Goal: Information Seeking & Learning: Stay updated

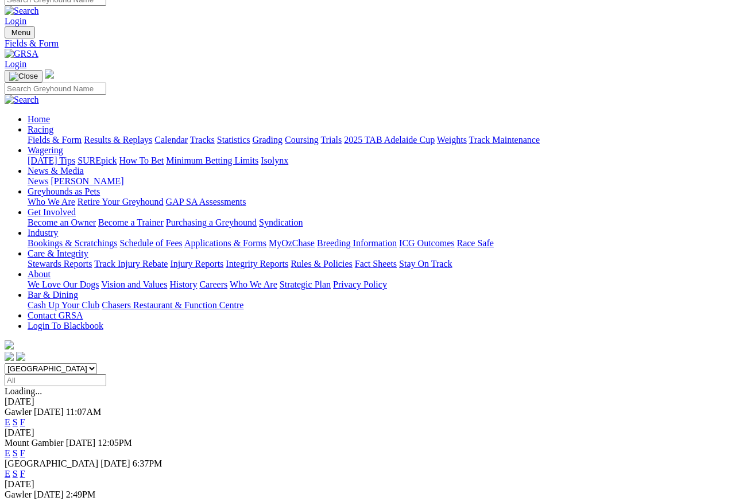
scroll to position [10, 0]
click at [134, 136] on link "Results & Replays" at bounding box center [118, 141] width 68 height 10
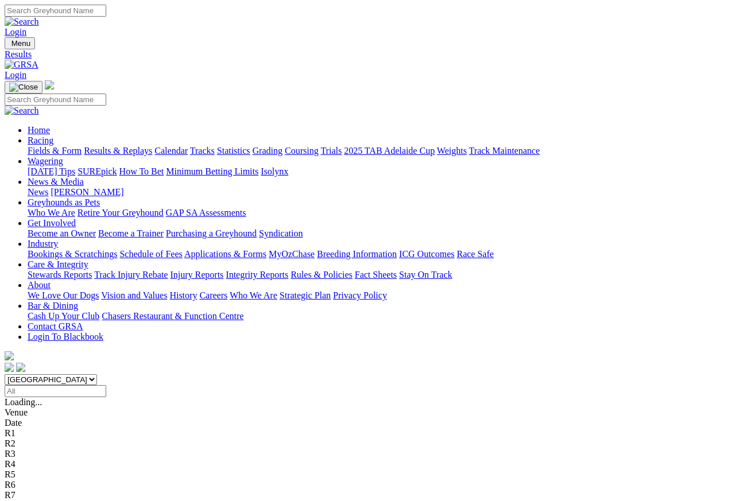
scroll to position [5, 0]
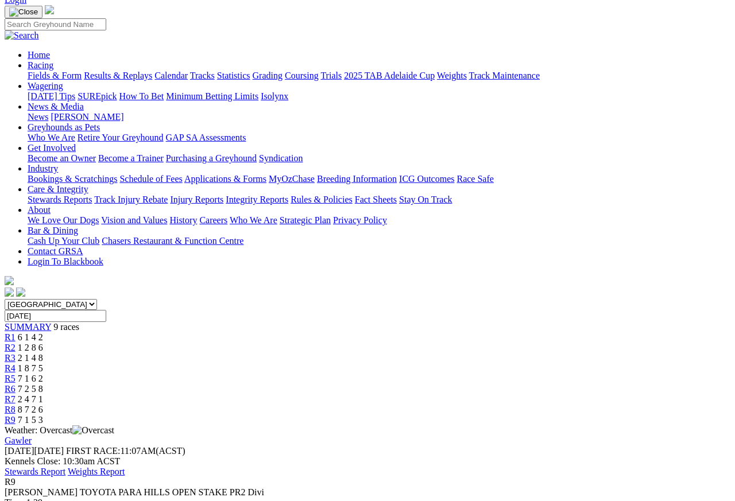
scroll to position [76, 0]
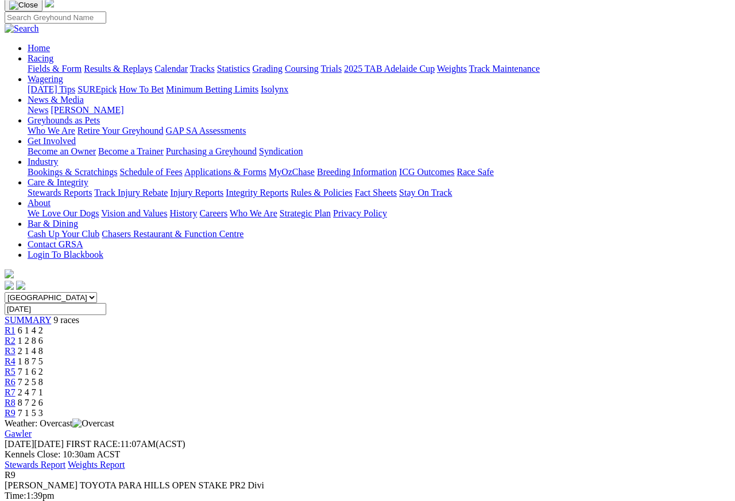
scroll to position [82, 0]
click at [16, 398] on span "R8" at bounding box center [10, 403] width 11 height 10
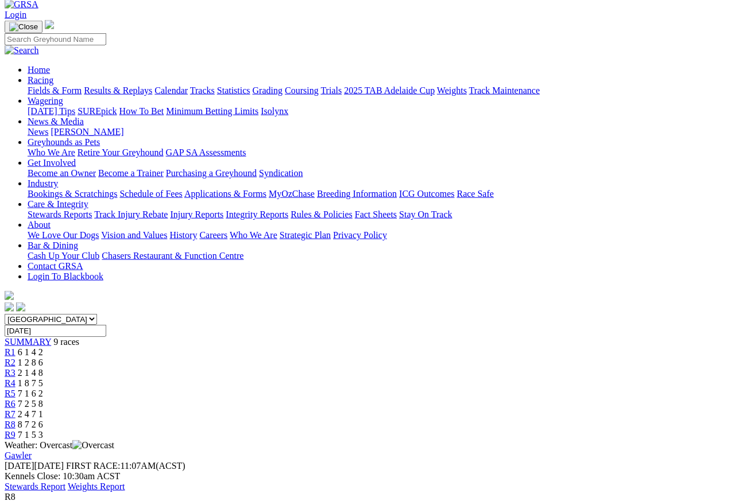
scroll to position [59, 0]
click at [16, 411] on link "R7" at bounding box center [10, 416] width 11 height 10
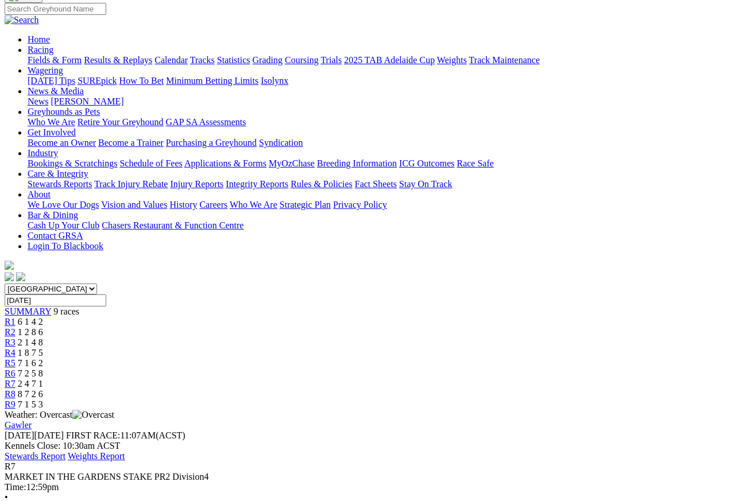
scroll to position [94, 0]
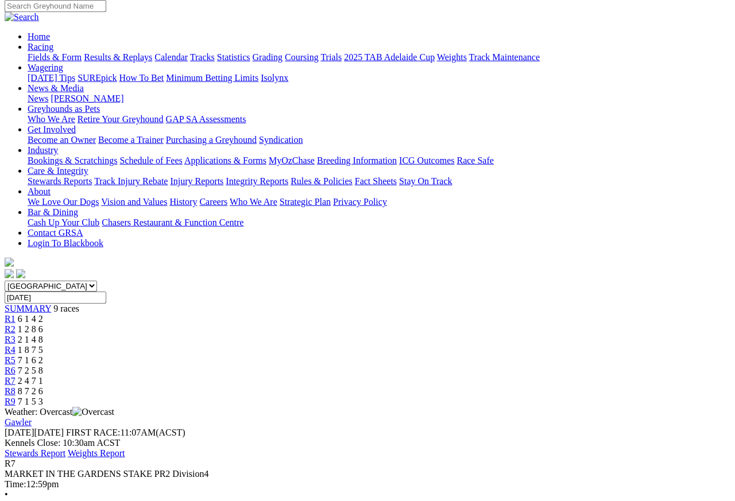
click at [16, 366] on link "R6" at bounding box center [10, 371] width 11 height 10
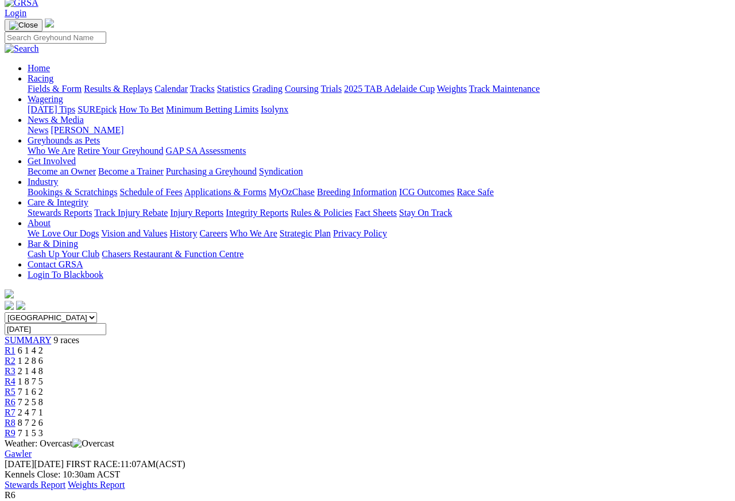
scroll to position [61, 0]
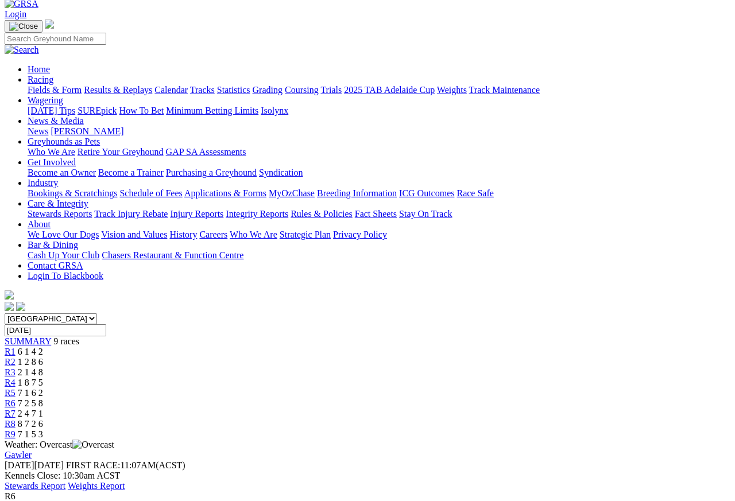
click at [43, 388] on span "7 1 6 2" at bounding box center [30, 393] width 25 height 10
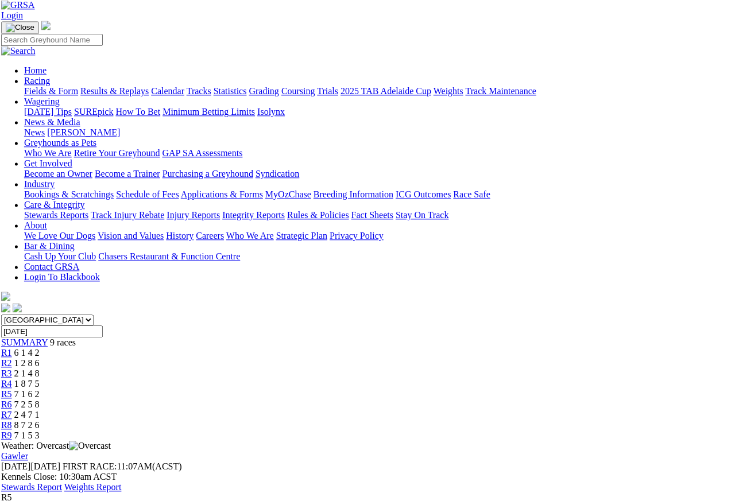
click at [12, 379] on span "R4" at bounding box center [6, 384] width 11 height 10
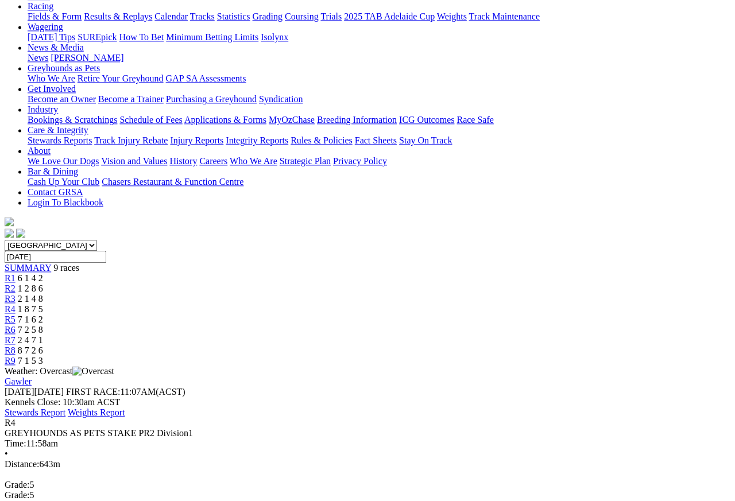
scroll to position [134, 0]
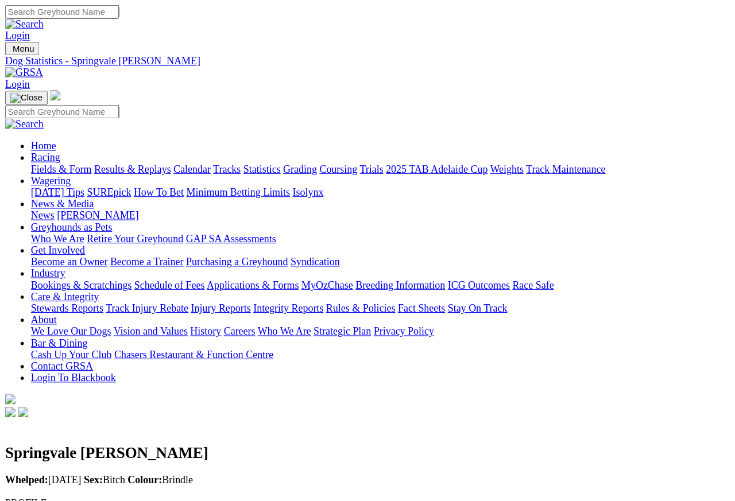
scroll to position [5, 0]
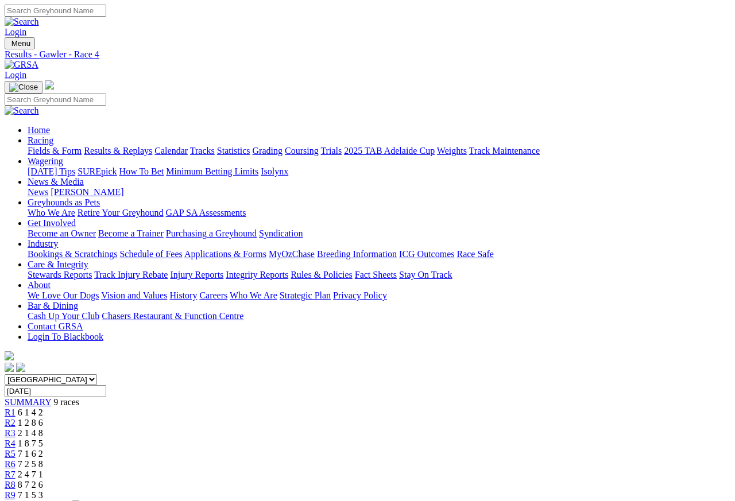
scroll to position [5, 0]
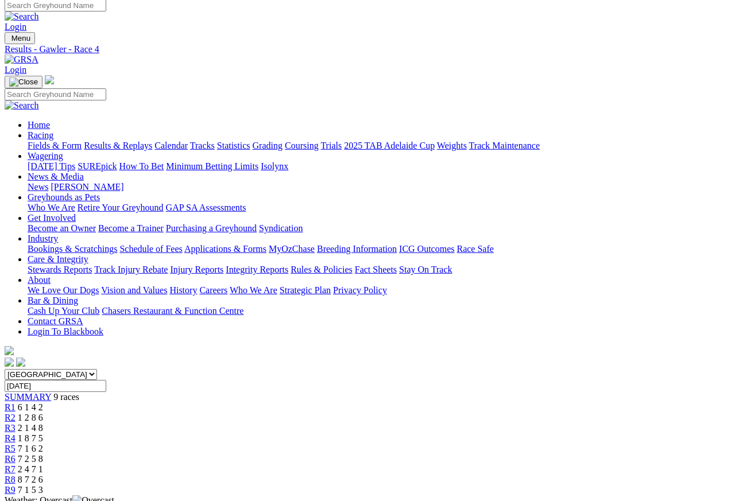
click at [16, 423] on span "R3" at bounding box center [10, 428] width 11 height 10
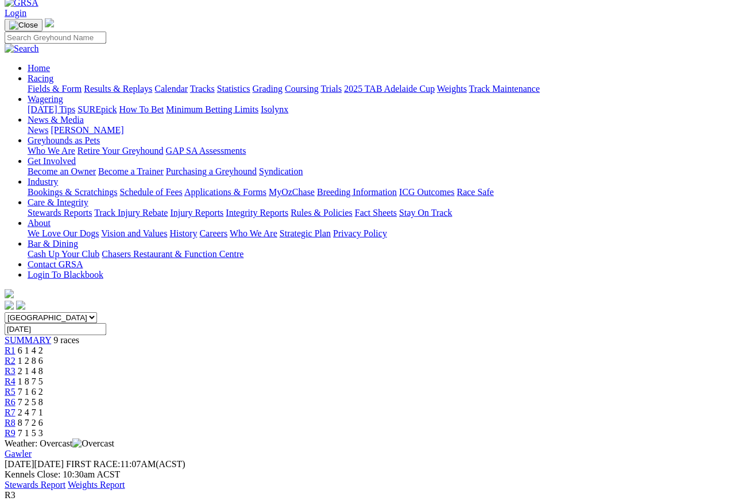
scroll to position [61, 0]
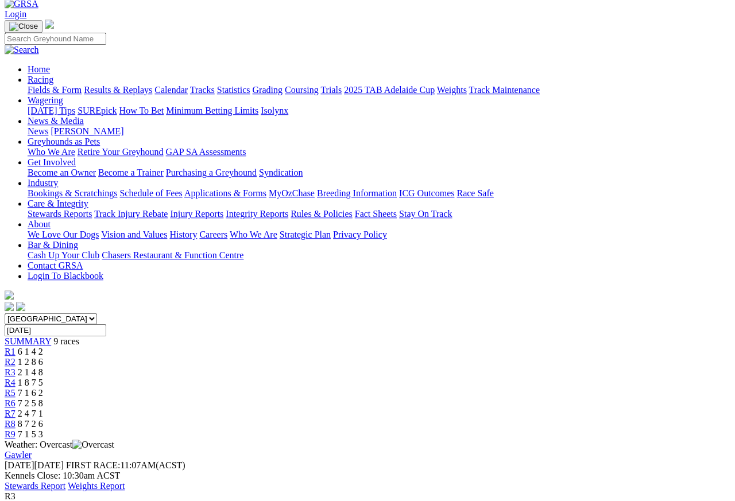
click at [16, 357] on span "R2" at bounding box center [10, 362] width 11 height 10
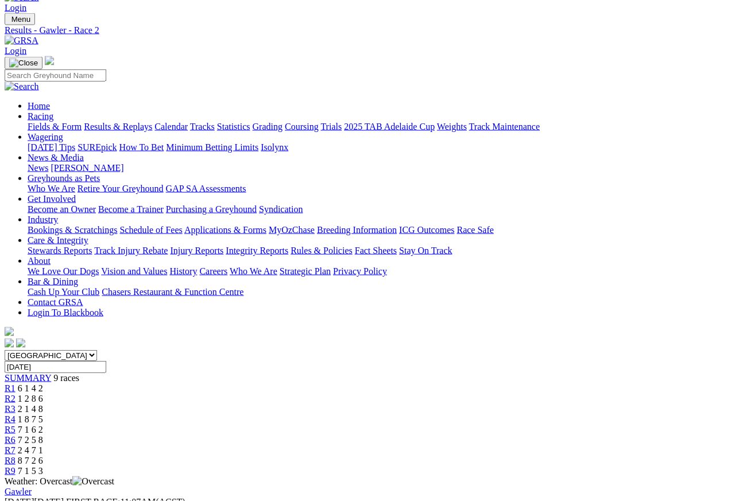
scroll to position [24, 0]
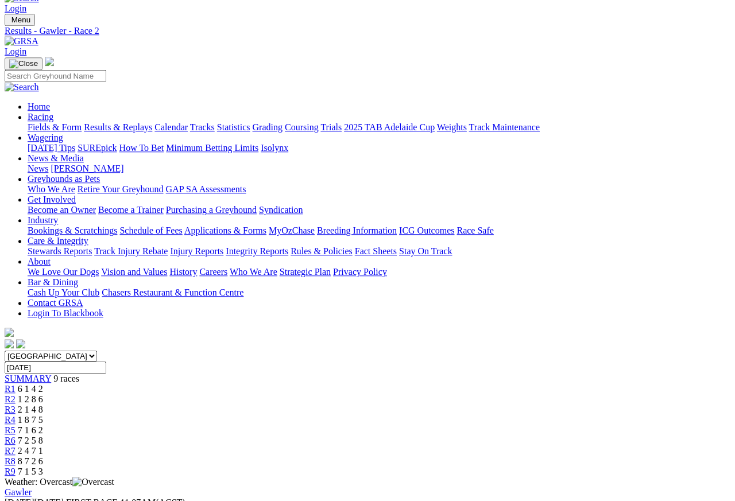
click at [16, 384] on link "R1" at bounding box center [10, 389] width 11 height 10
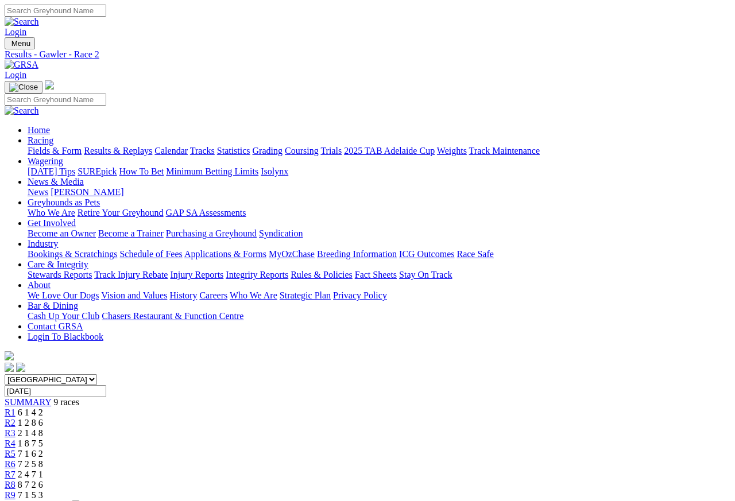
scroll to position [5, 0]
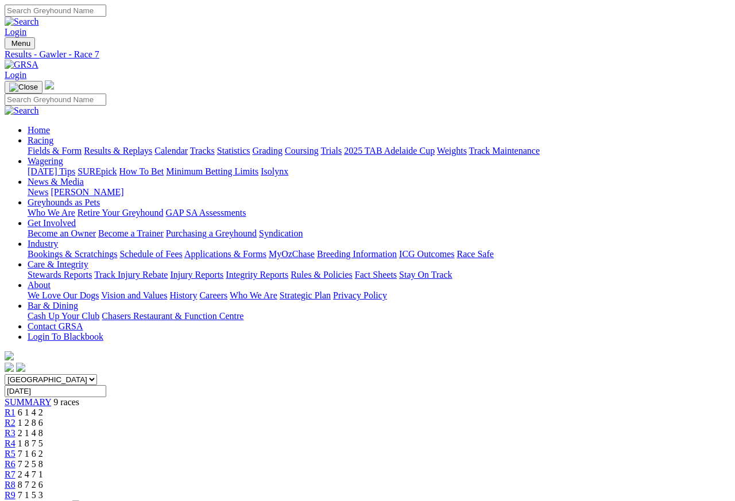
scroll to position [5, 0]
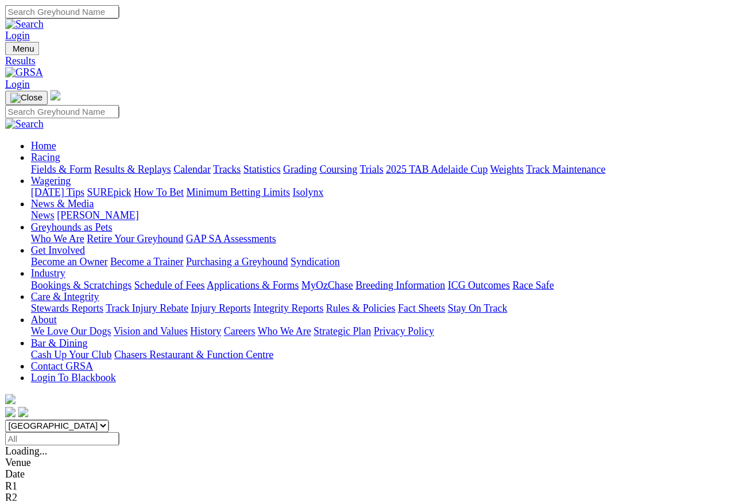
scroll to position [5, 0]
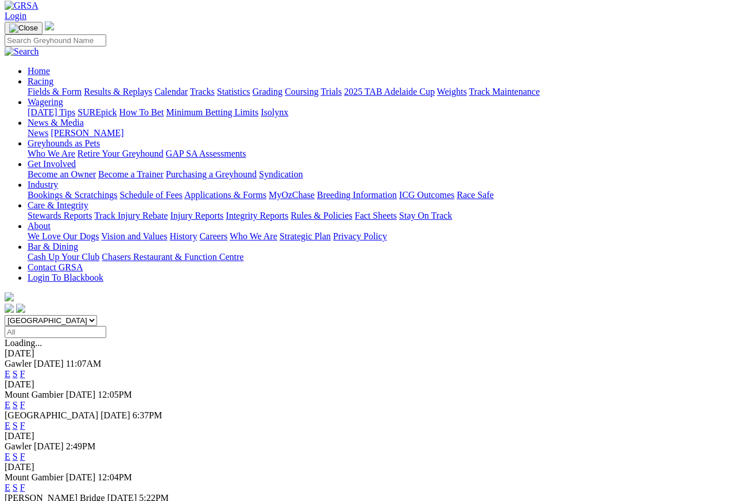
scroll to position [59, 0]
click at [25, 501] on link "F" at bounding box center [22, 509] width 5 height 10
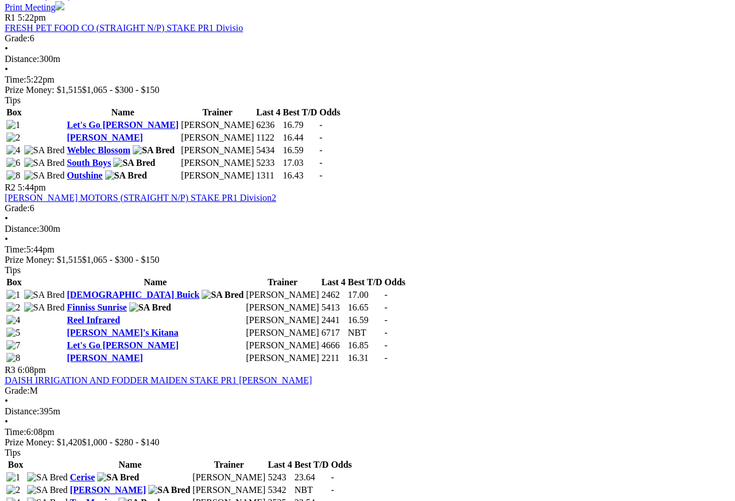
scroll to position [564, 10]
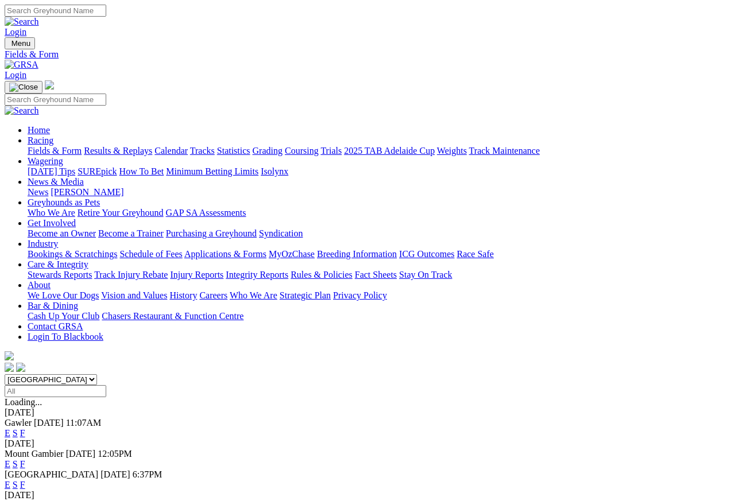
click at [88, 260] on link "Care & Integrity" at bounding box center [58, 265] width 61 height 10
click at [288, 270] on link "Integrity Reports" at bounding box center [257, 275] width 63 height 10
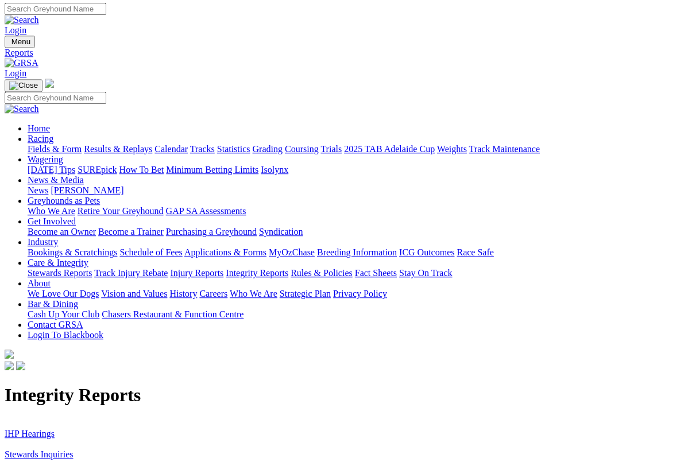
scroll to position [2, 0]
click at [67, 446] on link "Stewards Inquiries" at bounding box center [39, 455] width 69 height 10
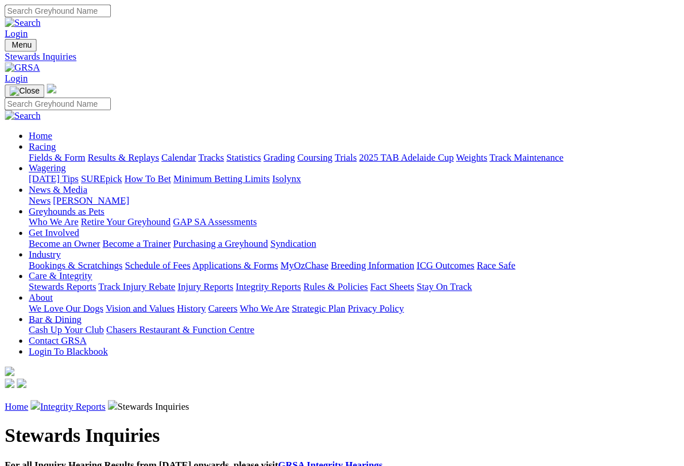
scroll to position [2, 0]
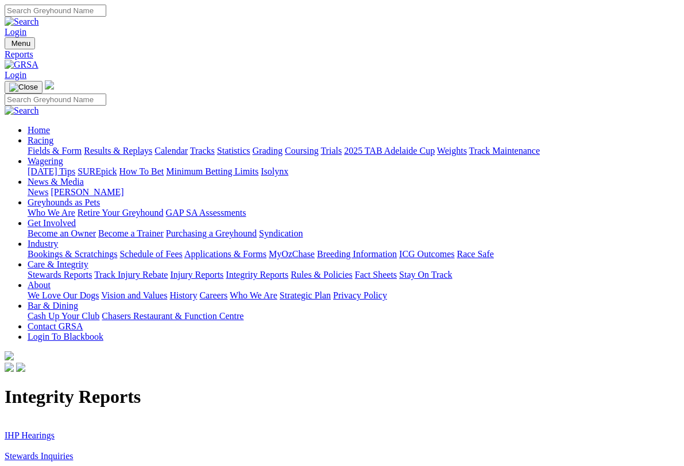
scroll to position [2, 0]
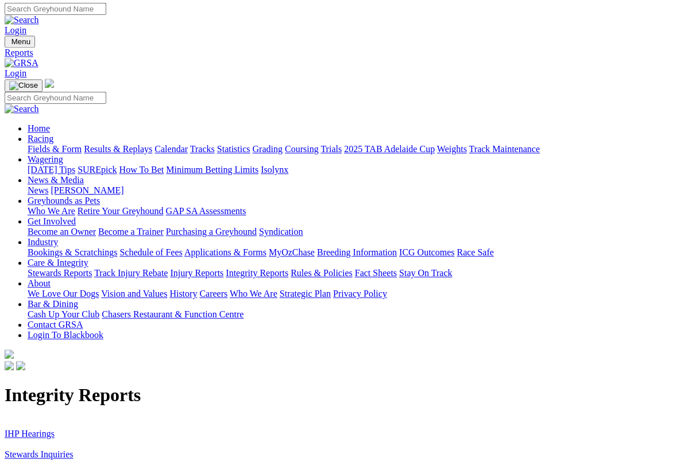
click at [44, 429] on link "IHP Hearings" at bounding box center [30, 434] width 50 height 10
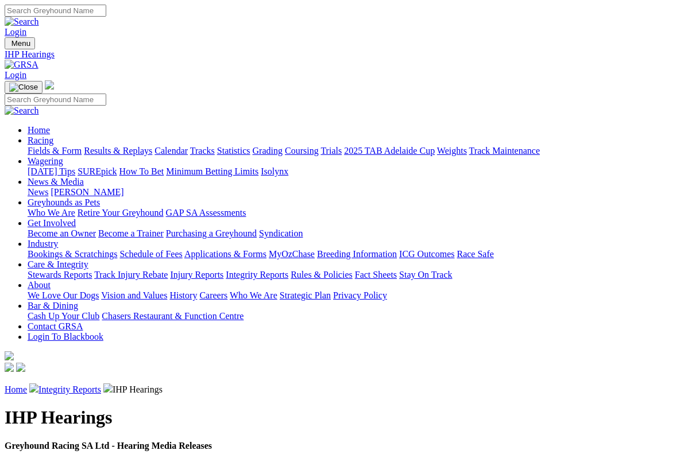
scroll to position [2, 0]
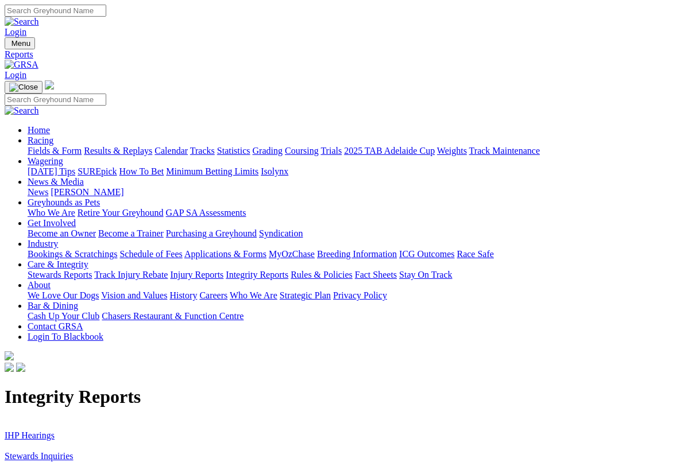
scroll to position [2, 0]
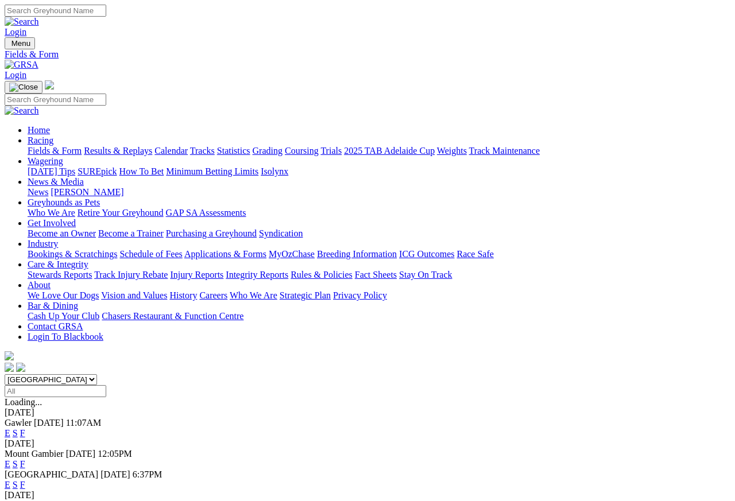
scroll to position [5, 0]
